Goal: Share content: Share content

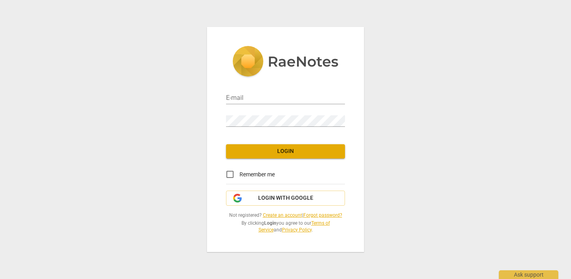
click at [333, 214] on link "Forgot password?" at bounding box center [322, 215] width 39 height 6
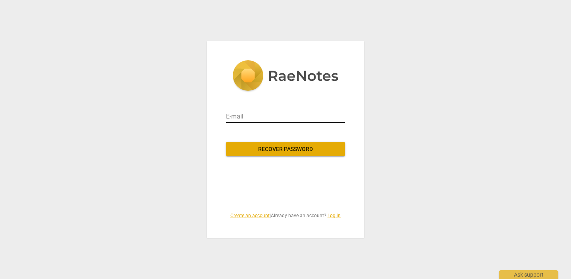
click at [264, 116] on input "email" at bounding box center [285, 116] width 119 height 13
type input "juliannefulton3@gmail.com"
click at [284, 148] on span "Recover password" at bounding box center [285, 149] width 106 height 8
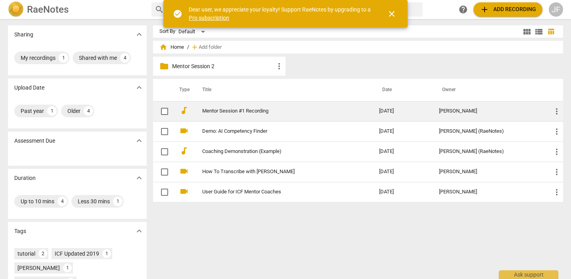
click at [268, 114] on td "Mentor Session #1 Recording" at bounding box center [283, 111] width 180 height 20
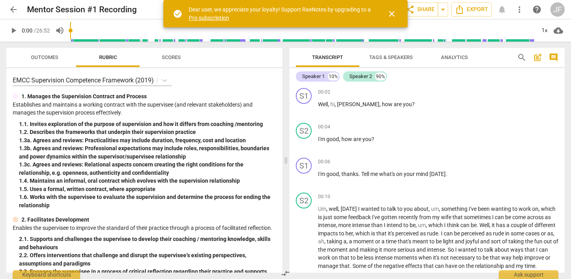
click at [11, 11] on span "arrow_back" at bounding box center [14, 10] width 10 height 10
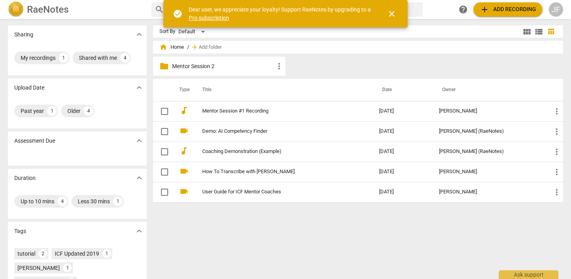
click at [220, 68] on p "Mentor Session 2" at bounding box center [223, 66] width 102 height 8
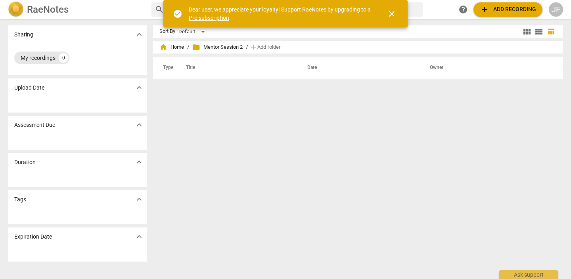
click at [38, 57] on div "My recordings" at bounding box center [38, 58] width 35 height 8
click at [397, 11] on span "close" at bounding box center [391, 14] width 19 height 10
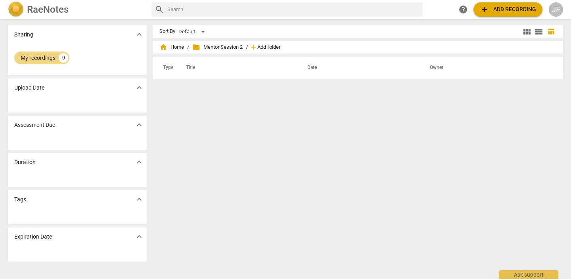
click at [267, 48] on span "Add folder" at bounding box center [268, 47] width 23 height 6
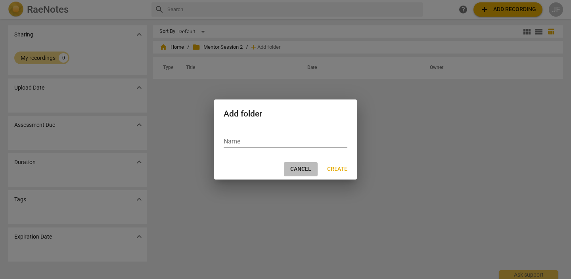
click at [295, 168] on span "Cancel" at bounding box center [300, 169] width 21 height 8
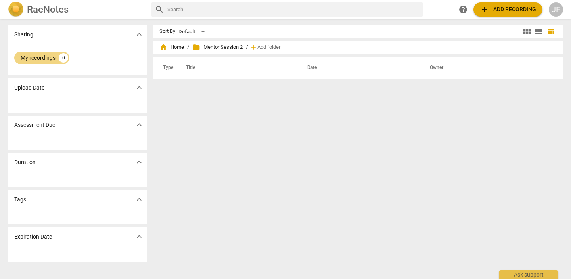
click at [501, 3] on button "add Add recording" at bounding box center [507, 9] width 69 height 14
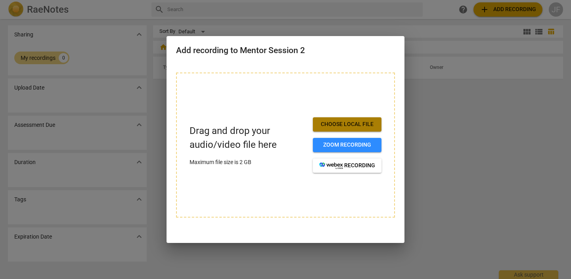
click at [351, 122] on span "Choose local file" at bounding box center [347, 125] width 56 height 8
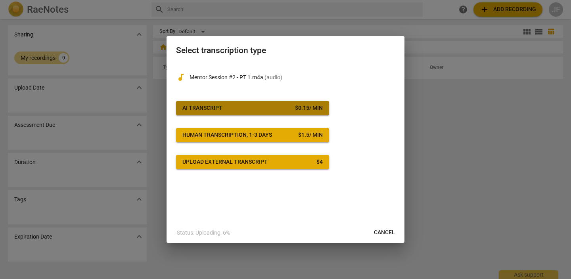
click at [310, 105] on div "$ 0.15 / min" at bounding box center [309, 108] width 28 height 8
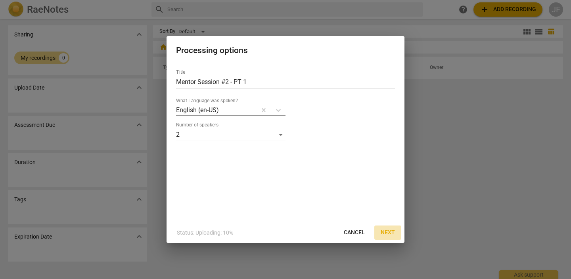
click at [387, 230] on span "Next" at bounding box center [388, 233] width 14 height 8
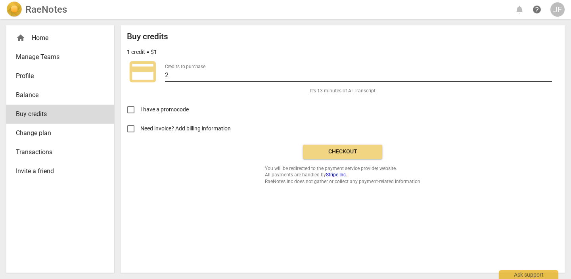
click at [213, 78] on input "2" at bounding box center [358, 75] width 387 height 11
click at [548, 77] on input "1" at bounding box center [358, 75] width 387 height 11
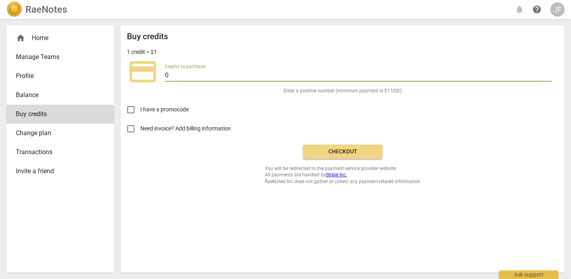
click at [548, 77] on input "0" at bounding box center [358, 75] width 387 height 11
click at [548, 77] on input "-1" at bounding box center [358, 75] width 387 height 11
click at [549, 74] on input "0" at bounding box center [358, 75] width 387 height 11
click at [549, 74] on input "1" at bounding box center [358, 75] width 387 height 11
click at [549, 74] on input "2" at bounding box center [358, 75] width 387 height 11
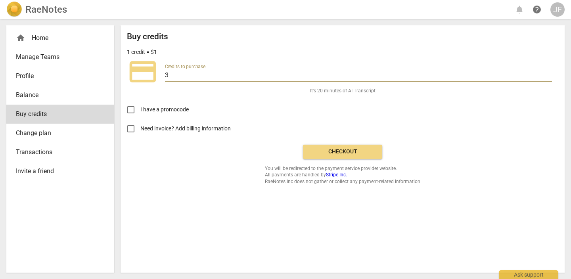
click at [549, 74] on input "3" at bounding box center [358, 75] width 387 height 11
type input "4"
click at [549, 74] on input "4" at bounding box center [358, 75] width 387 height 11
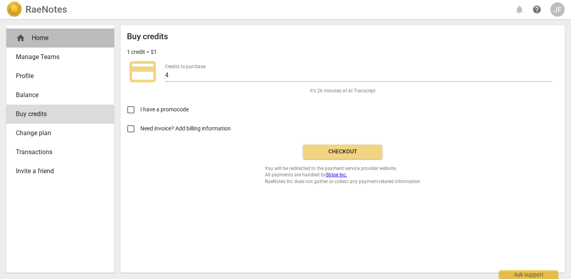
click at [35, 37] on div "home Home" at bounding box center [57, 38] width 82 height 10
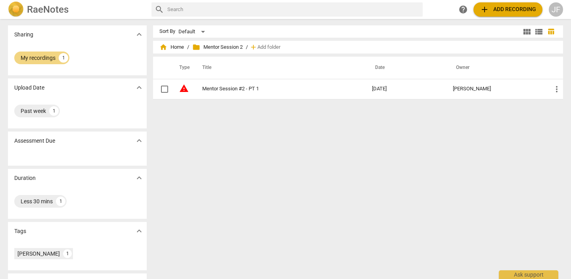
click at [509, 10] on span "add Add recording" at bounding box center [508, 10] width 56 height 10
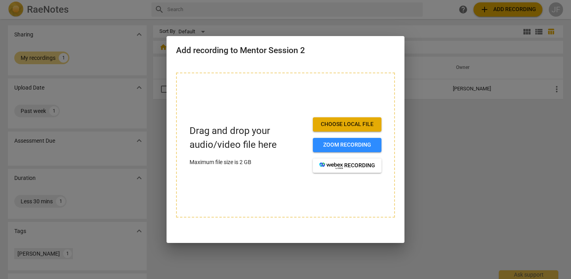
click at [359, 122] on span "Choose local file" at bounding box center [347, 125] width 56 height 8
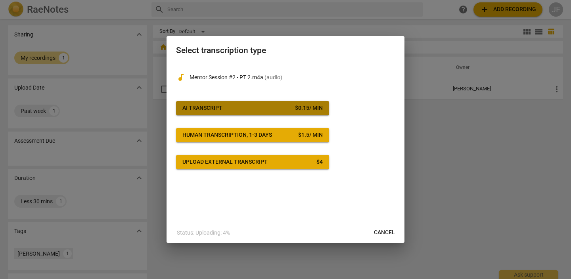
click at [275, 112] on span "AI Transcript $ 0.15 / min" at bounding box center [252, 108] width 140 height 8
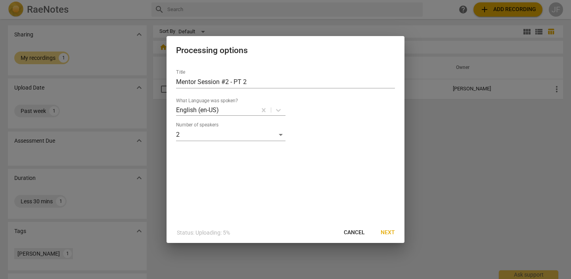
click at [391, 233] on span "Next" at bounding box center [388, 233] width 14 height 8
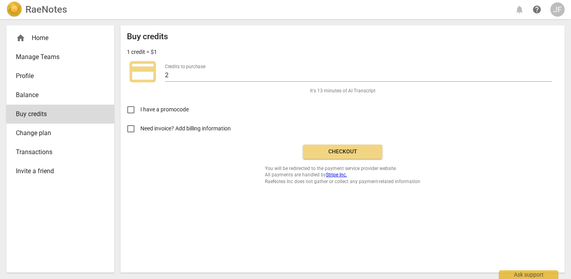
click at [354, 158] on button "Checkout" at bounding box center [342, 152] width 79 height 14
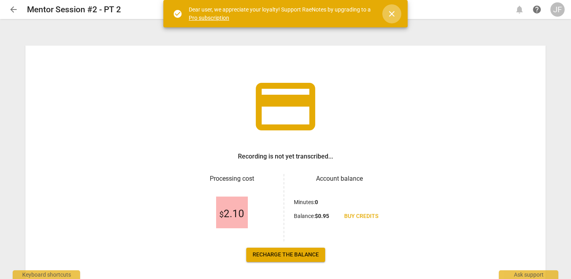
click at [392, 12] on span "close" at bounding box center [392, 14] width 10 height 10
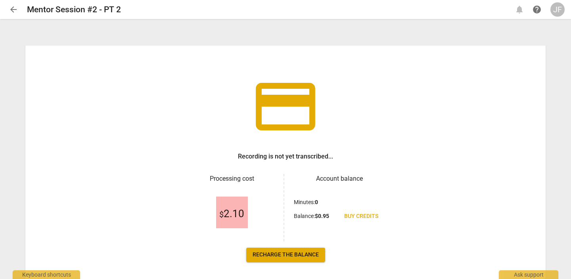
click at [289, 255] on span "Recharge the balance" at bounding box center [286, 255] width 66 height 8
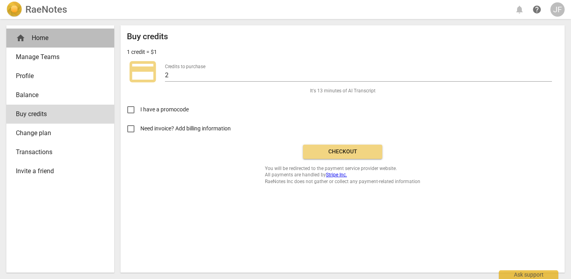
click at [15, 34] on div "home Home" at bounding box center [60, 38] width 108 height 19
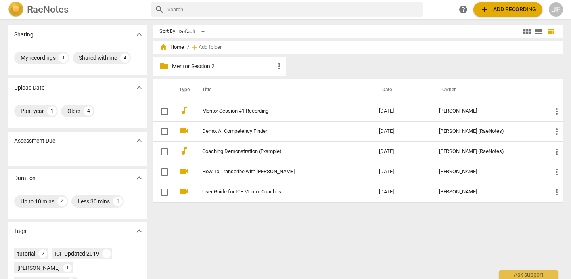
click at [197, 63] on p "Mentor Session 2" at bounding box center [223, 66] width 102 height 8
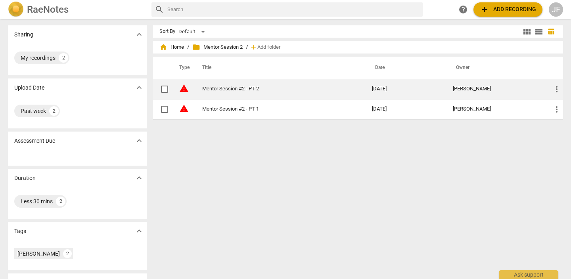
click at [163, 91] on input "checkbox" at bounding box center [164, 89] width 17 height 10
checkbox input "false"
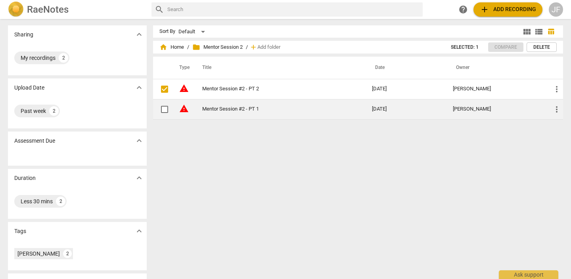
click at [164, 111] on input "checkbox" at bounding box center [164, 110] width 17 height 10
checkbox input "false"
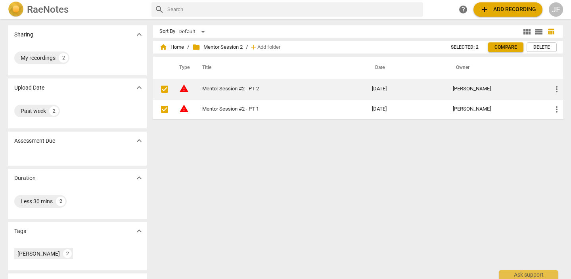
click at [552, 89] on span "more_vert" at bounding box center [557, 89] width 10 height 10
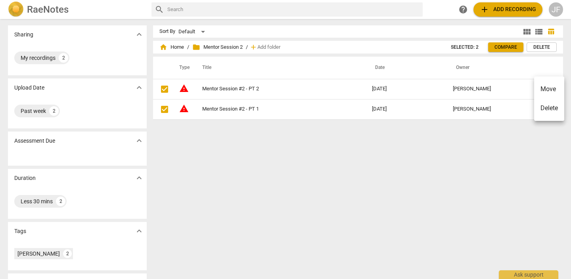
click at [550, 93] on li "Move" at bounding box center [549, 89] width 30 height 19
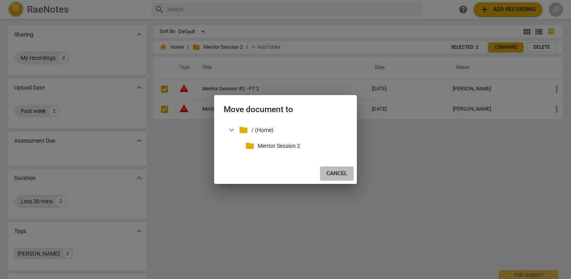
click at [346, 176] on span "Cancel" at bounding box center [336, 174] width 21 height 8
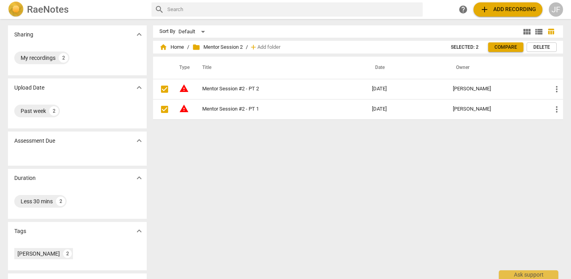
click at [555, 12] on div "JF" at bounding box center [556, 9] width 14 height 14
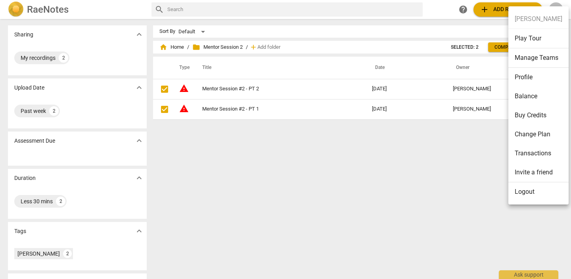
click at [530, 107] on li "Buy Credits" at bounding box center [538, 115] width 60 height 19
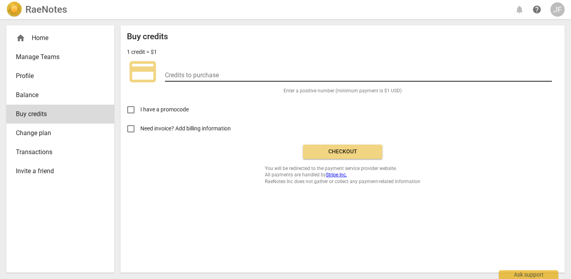
click at [202, 75] on input "number" at bounding box center [358, 75] width 387 height 11
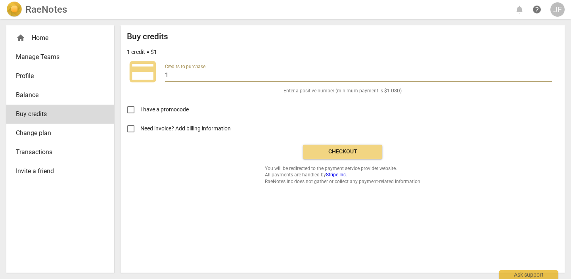
click at [548, 74] on input "1" at bounding box center [358, 75] width 387 height 11
click at [548, 74] on input "2" at bounding box center [358, 75] width 387 height 11
click at [548, 74] on input "3" at bounding box center [358, 75] width 387 height 11
click at [548, 74] on input "4" at bounding box center [358, 75] width 387 height 11
type input "5"
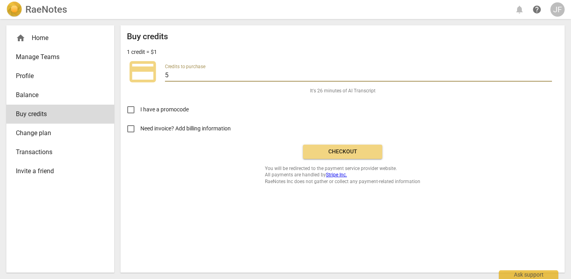
click at [548, 74] on input "5" at bounding box center [358, 75] width 387 height 11
click at [371, 148] on span "Checkout" at bounding box center [342, 152] width 67 height 8
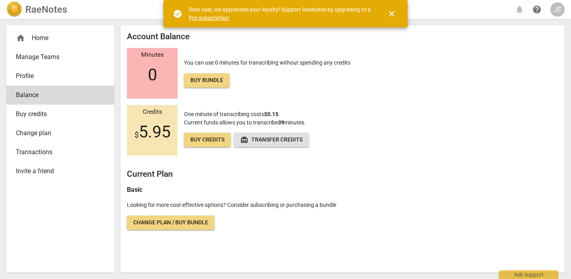
click at [280, 141] on span "redeem Transfer credits" at bounding box center [271, 140] width 62 height 8
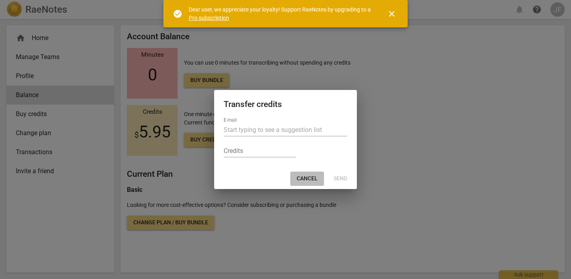
click at [308, 180] on span "Cancel" at bounding box center [307, 179] width 21 height 8
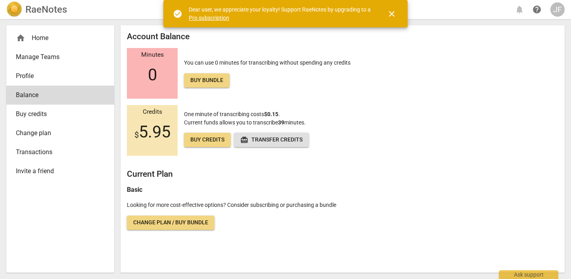
click at [48, 41] on div "home Home" at bounding box center [57, 38] width 82 height 10
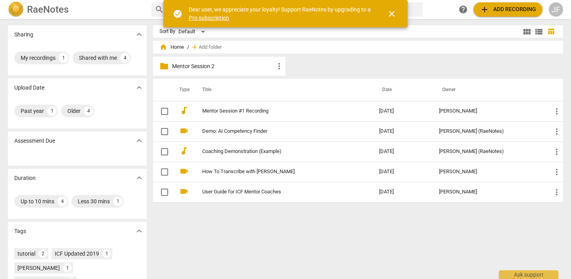
click at [194, 64] on p "Mentor Session 2" at bounding box center [223, 66] width 102 height 8
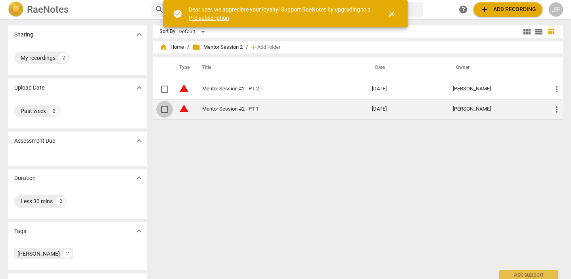
click at [163, 108] on input "checkbox" at bounding box center [164, 110] width 17 height 10
checkbox input "false"
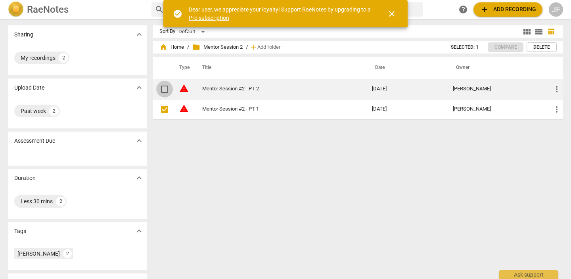
click at [163, 88] on input "checkbox" at bounding box center [164, 89] width 17 height 10
checkbox input "false"
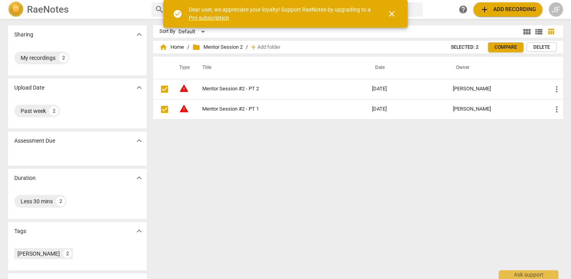
click at [515, 47] on span "Compare" at bounding box center [505, 47] width 23 height 7
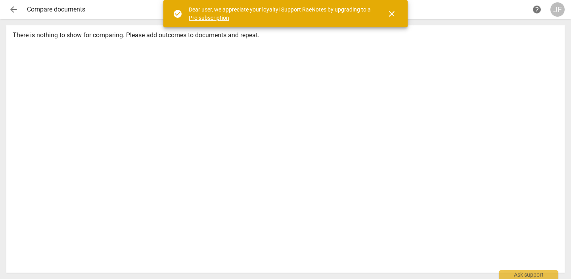
click at [15, 13] on span "arrow_back" at bounding box center [14, 10] width 10 height 10
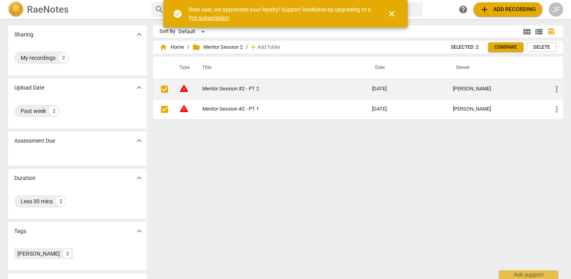
click at [184, 89] on span "warning" at bounding box center [184, 89] width 10 height 10
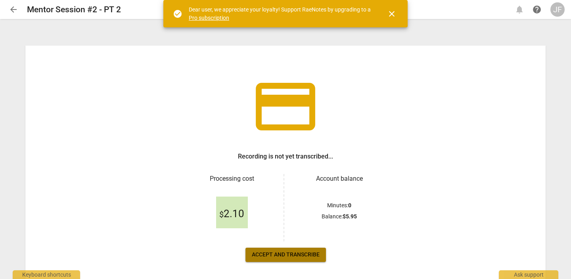
click at [290, 259] on button "Accept and transcribe" at bounding box center [285, 255] width 80 height 14
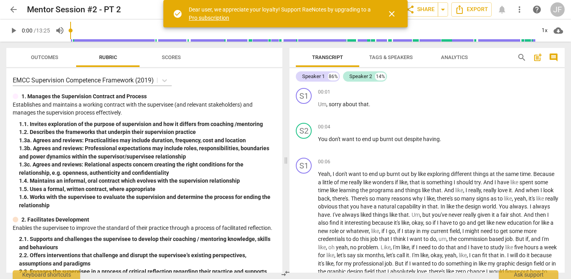
click at [535, 56] on span "post_add" at bounding box center [538, 58] width 10 height 10
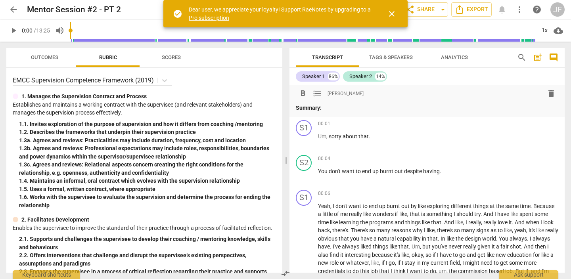
click at [542, 56] on span "post_add" at bounding box center [538, 58] width 10 height 10
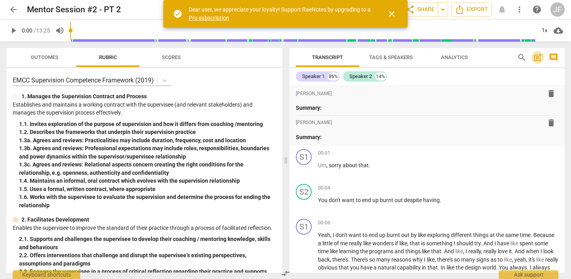
click at [541, 56] on span "post_add" at bounding box center [538, 58] width 10 height 10
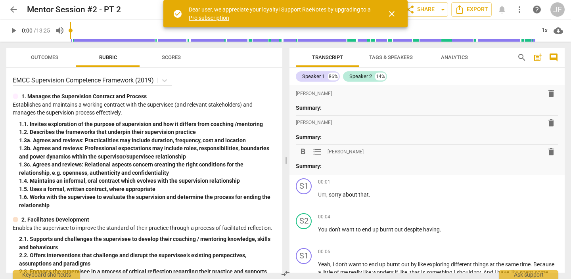
click at [387, 9] on span "close" at bounding box center [392, 14] width 10 height 10
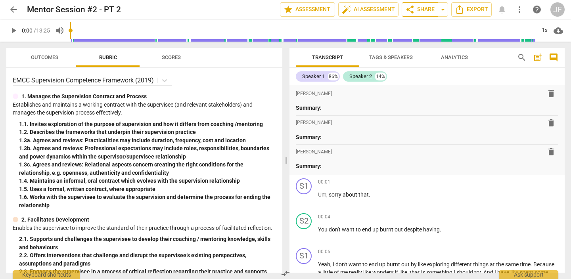
click at [417, 7] on span "share Share" at bounding box center [419, 10] width 29 height 10
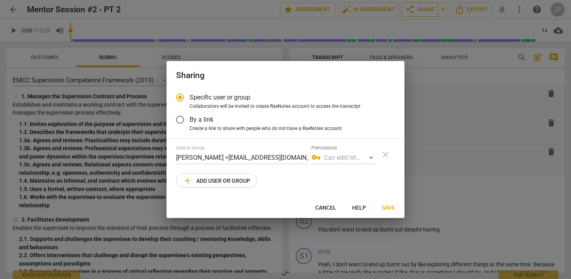
radio input "false"
click at [180, 119] on input "By a link" at bounding box center [179, 119] width 19 height 19
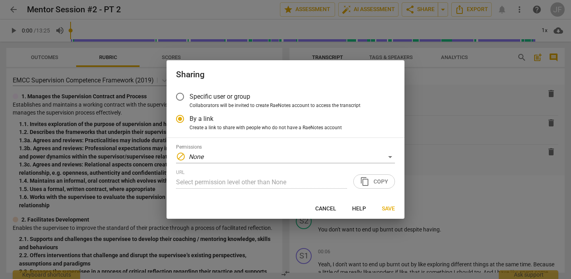
click at [216, 147] on div "Permissions block None" at bounding box center [285, 153] width 219 height 19
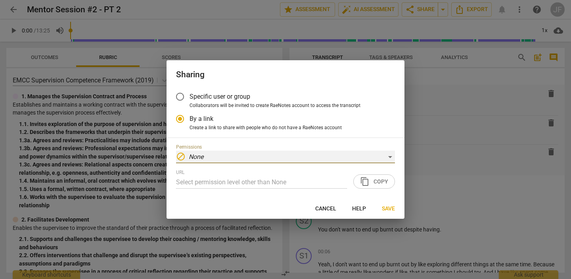
click at [215, 155] on div "block None" at bounding box center [285, 157] width 219 height 13
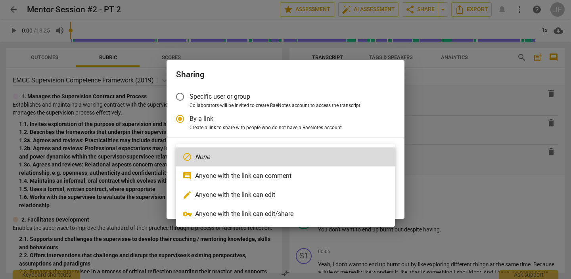
click at [246, 132] on div at bounding box center [285, 139] width 571 height 279
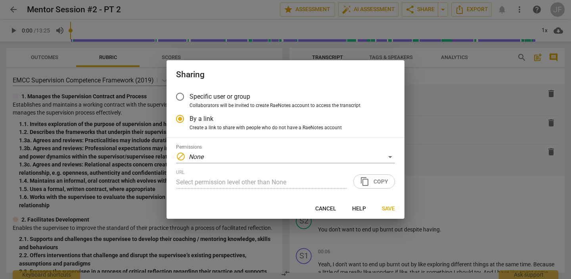
click at [386, 207] on span "Save" at bounding box center [388, 209] width 13 height 8
radio input "false"
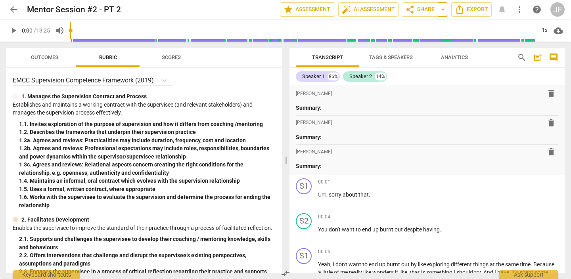
click at [444, 12] on span "arrow_drop_down" at bounding box center [443, 10] width 10 height 10
click at [424, 8] on span "share Share" at bounding box center [419, 10] width 29 height 10
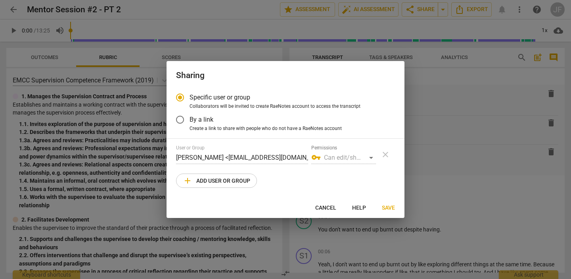
click at [229, 182] on span "add Add user or group" at bounding box center [216, 181] width 67 height 10
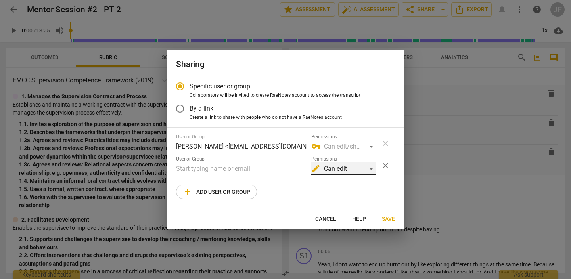
click at [369, 168] on div "edit Can edit" at bounding box center [343, 169] width 65 height 13
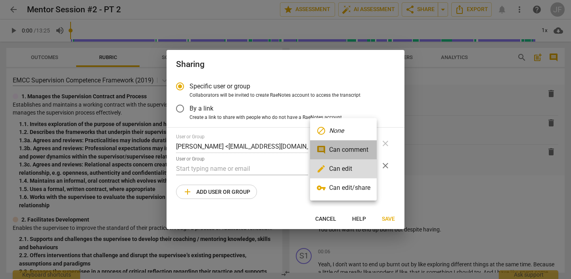
click at [350, 147] on li "comment Can comment" at bounding box center [343, 149] width 67 height 19
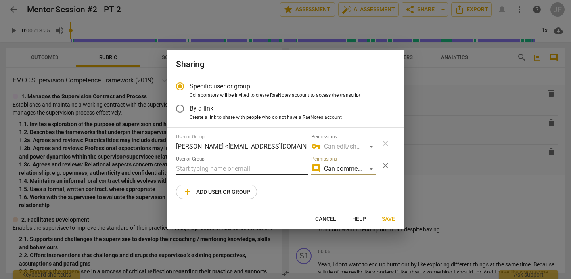
click at [236, 172] on input "text" at bounding box center [242, 169] width 132 height 13
click at [324, 218] on span "Cancel" at bounding box center [325, 219] width 21 height 8
radio input "false"
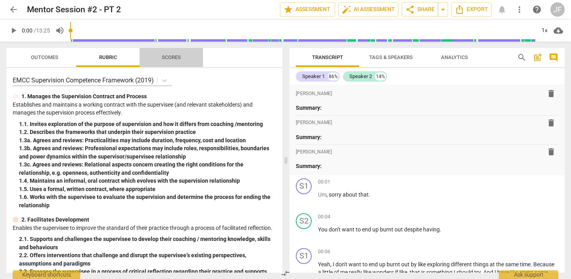
click at [177, 54] on span "Scores" at bounding box center [171, 57] width 19 height 6
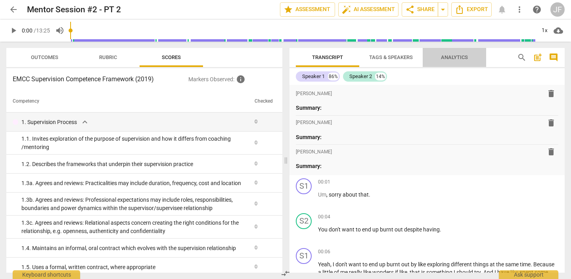
click at [452, 59] on span "Analytics" at bounding box center [454, 57] width 27 height 6
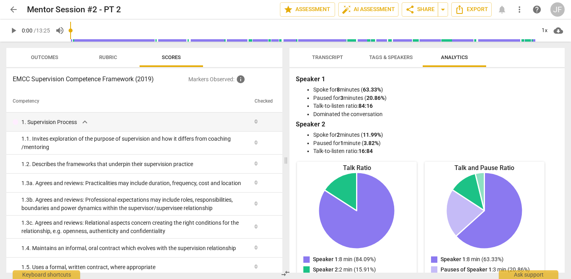
click at [44, 60] on span "Outcomes" at bounding box center [44, 57] width 27 height 6
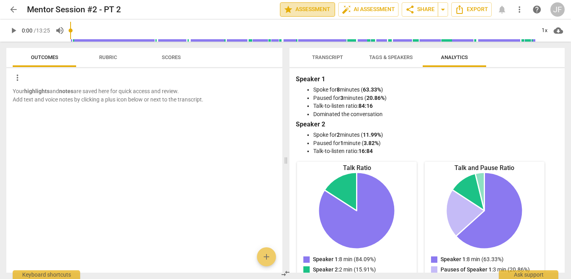
click at [311, 8] on span "star Assessment" at bounding box center [307, 10] width 48 height 10
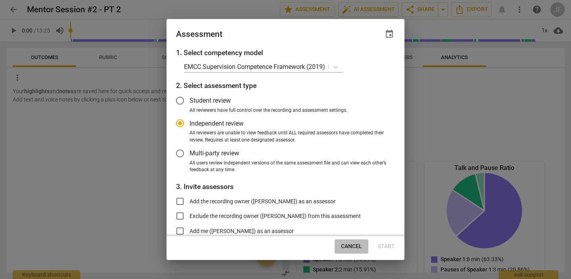
click at [360, 247] on span "Cancel" at bounding box center [351, 247] width 21 height 8
radio input "false"
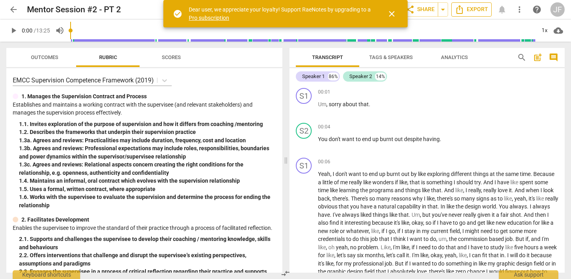
click at [479, 11] on span "Export" at bounding box center [471, 10] width 33 height 10
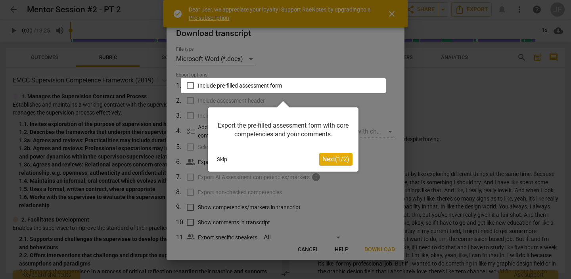
click at [332, 153] on button "Next ( 1 / 2 )" at bounding box center [335, 159] width 33 height 13
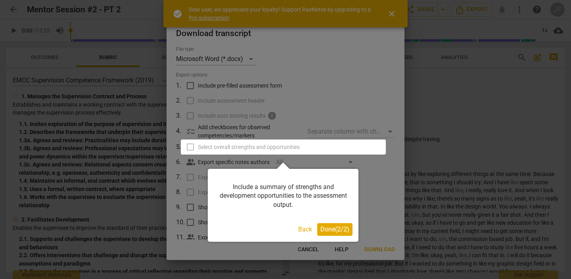
click at [299, 232] on button "Back" at bounding box center [305, 229] width 20 height 13
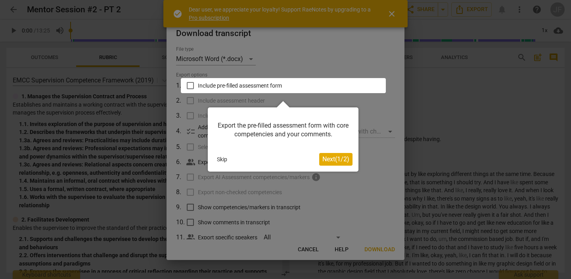
click at [221, 161] on button "Skip" at bounding box center [222, 159] width 17 height 12
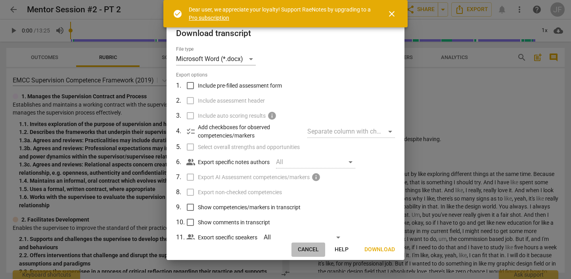
click at [307, 248] on span "Cancel" at bounding box center [308, 250] width 21 height 8
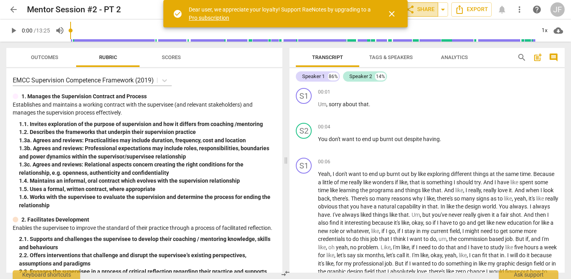
click at [434, 6] on span "share Share" at bounding box center [419, 10] width 29 height 10
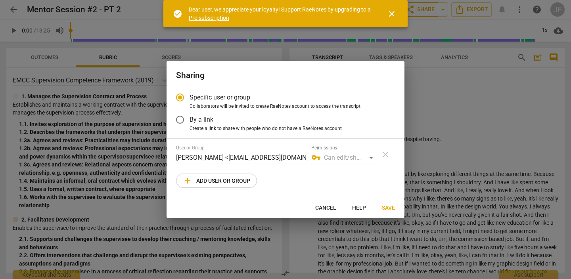
radio input "false"
click at [185, 121] on input "By a link" at bounding box center [179, 119] width 19 height 19
radio input "false"
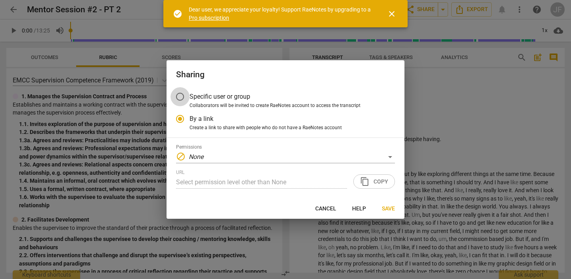
click at [180, 98] on input "Specific user or group" at bounding box center [179, 96] width 19 height 19
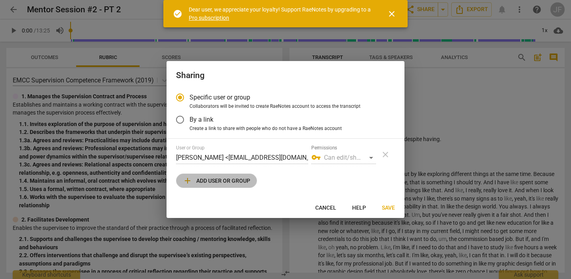
click at [202, 182] on span "add Add user or group" at bounding box center [216, 181] width 67 height 10
radio input "false"
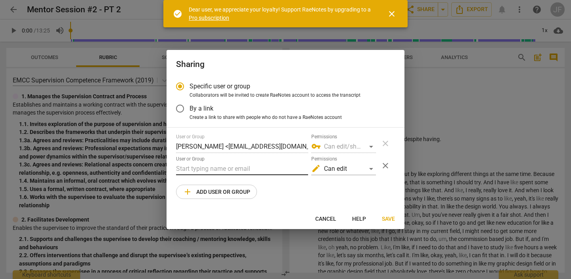
click at [218, 167] on input "text" at bounding box center [242, 169] width 132 height 13
paste input "[EMAIL_ADDRESS][DOMAIN_NAME]"
type input "[EMAIL_ADDRESS][DOMAIN_NAME]"
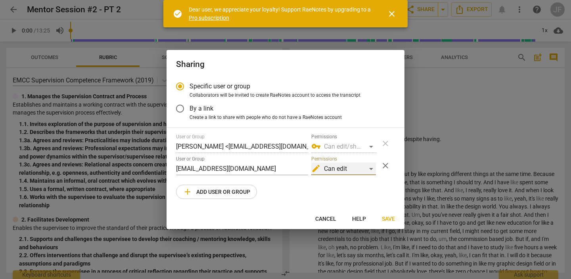
click at [371, 167] on div "edit Can edit" at bounding box center [343, 169] width 65 height 13
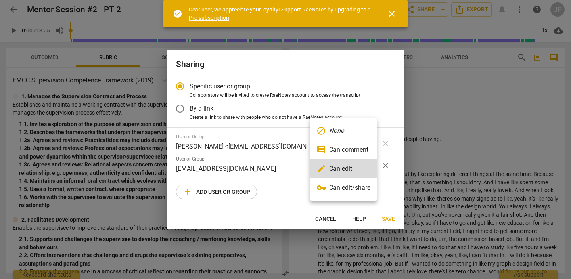
click at [356, 150] on li "comment Can comment" at bounding box center [343, 149] width 67 height 19
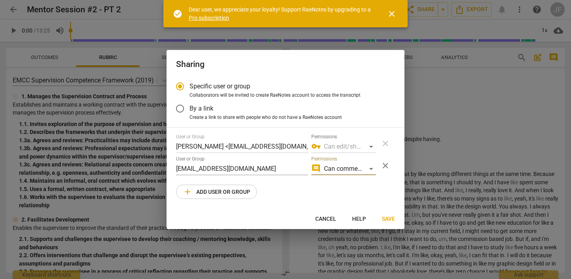
click at [391, 221] on span "Save" at bounding box center [388, 219] width 13 height 8
radio input "false"
type input "[PERSON_NAME] <[PERSON_NAME][EMAIL_ADDRESS][DOMAIN_NAME]>"
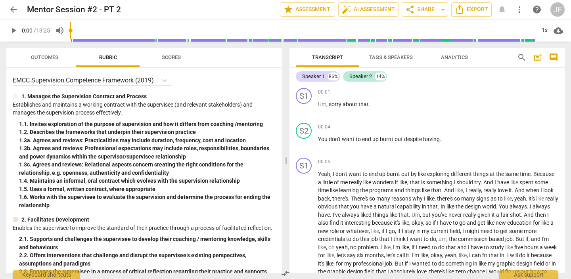
click at [13, 7] on span "arrow_back" at bounding box center [14, 10] width 10 height 10
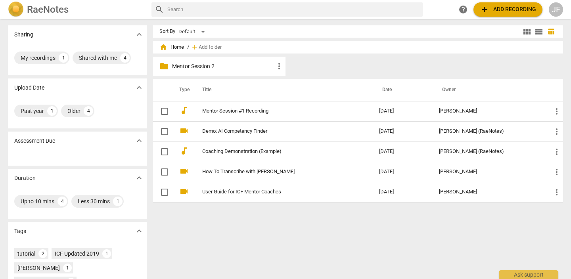
click at [227, 73] on div "folder Mentor Session 2 more_vert" at bounding box center [219, 66] width 132 height 19
click at [206, 67] on p "Mentor Session 2" at bounding box center [223, 66] width 102 height 8
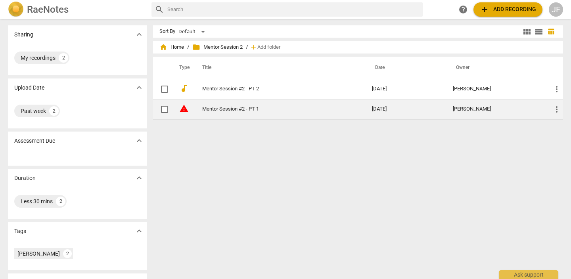
click at [181, 109] on span "warning" at bounding box center [184, 109] width 10 height 10
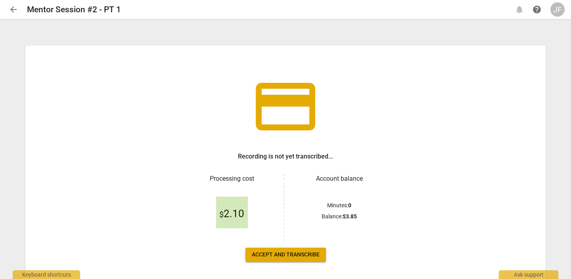
click at [280, 260] on button "Accept and transcribe" at bounding box center [285, 255] width 80 height 14
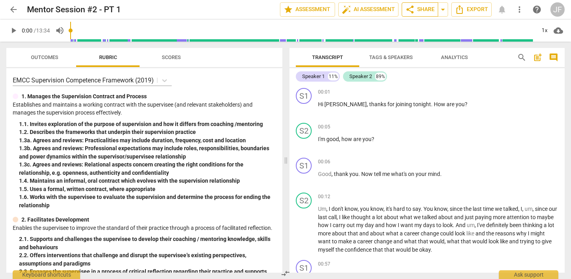
click at [425, 12] on span "share Share" at bounding box center [419, 10] width 29 height 10
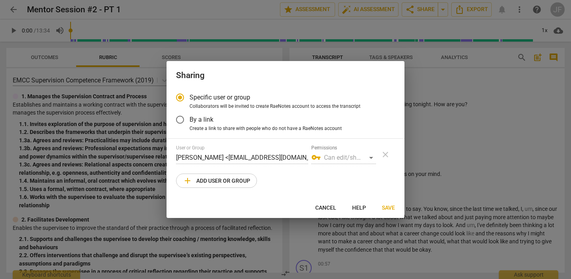
click at [215, 175] on button "add Add user or group" at bounding box center [216, 181] width 81 height 14
radio input "false"
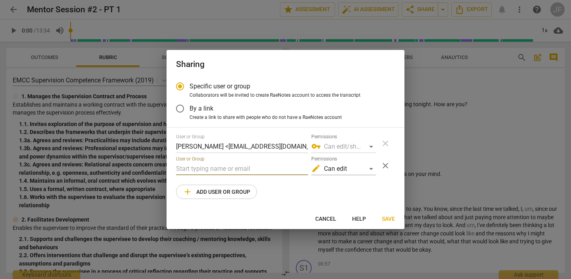
click at [213, 167] on input "text" at bounding box center [242, 169] width 132 height 13
paste input "[EMAIL_ADDRESS][DOMAIN_NAME]"
type input "[EMAIL_ADDRESS][DOMAIN_NAME]"
click at [373, 167] on div "edit Can edit" at bounding box center [343, 169] width 65 height 13
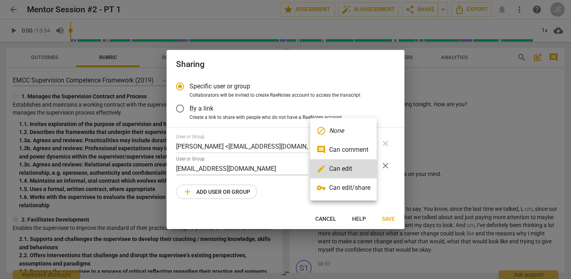
click at [331, 144] on li "comment Can comment" at bounding box center [343, 149] width 67 height 19
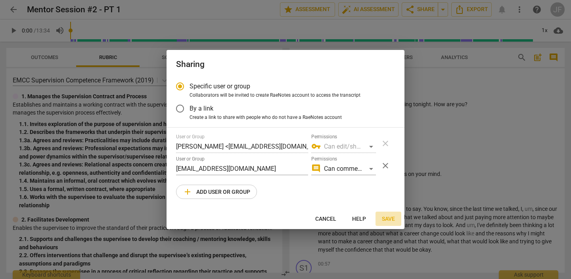
click at [390, 214] on button "Save" at bounding box center [388, 219] width 26 height 14
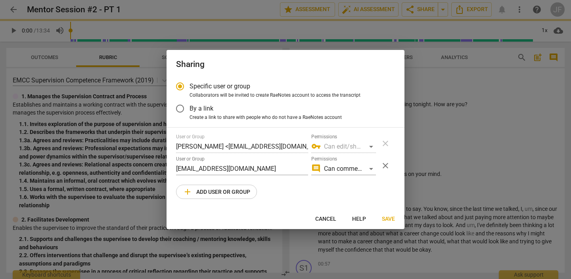
radio input "false"
type input "[PERSON_NAME] <[PERSON_NAME][EMAIL_ADDRESS][DOMAIN_NAME]>"
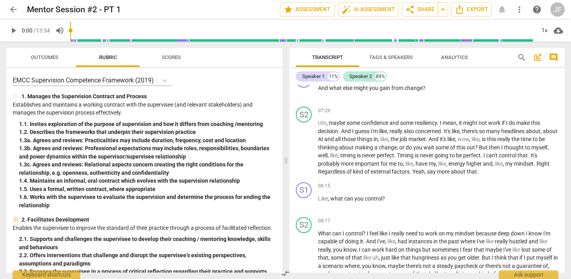
scroll to position [1013, 0]
